Goal: Transaction & Acquisition: Purchase product/service

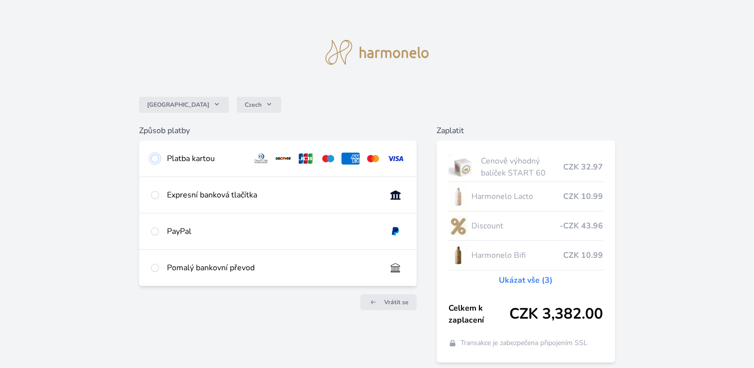
click at [153, 154] on input "radio" at bounding box center [155, 158] width 8 height 8
radio input "true"
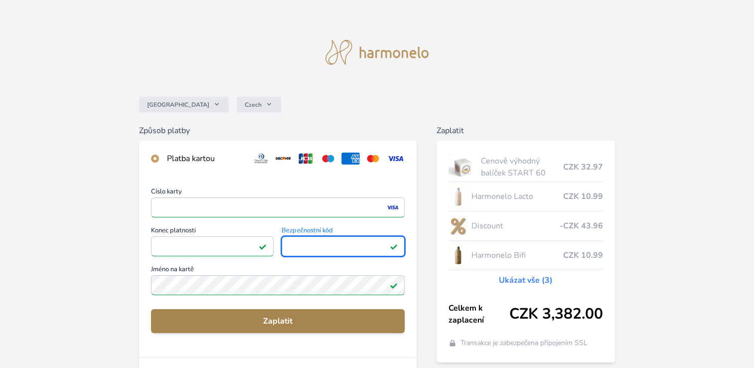
click at [263, 327] on button "Zaplatit" at bounding box center [278, 321] width 254 height 24
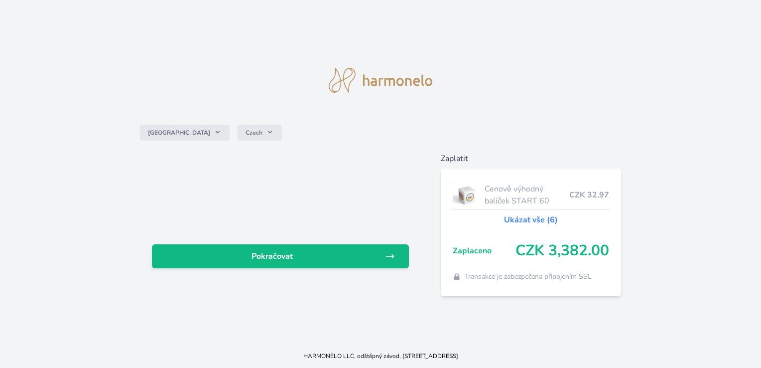
click at [315, 280] on div "Pokračovat" at bounding box center [280, 224] width 281 height 144
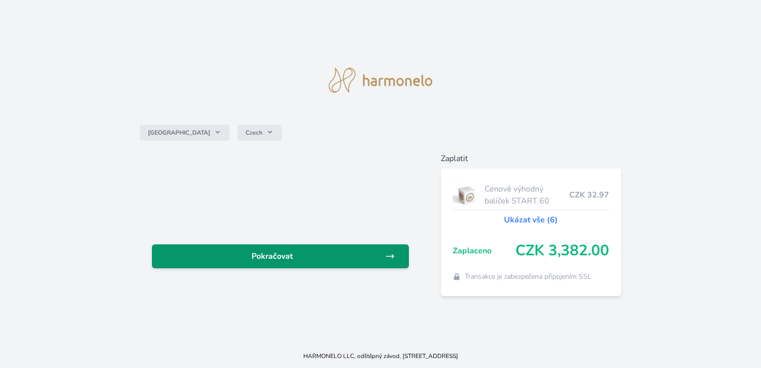
click at [323, 256] on span "Pokračovat" at bounding box center [272, 256] width 225 height 12
